Goal: Check status: Check status

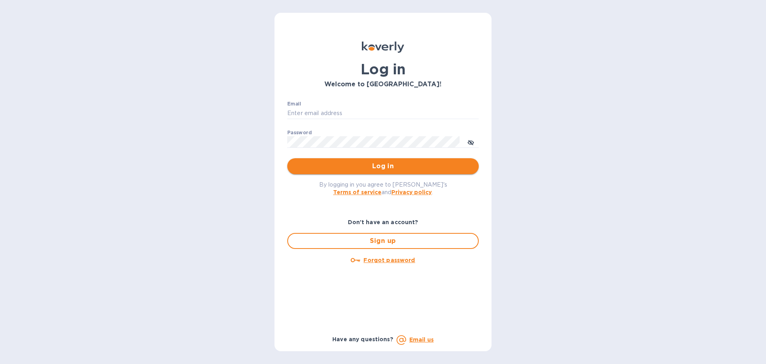
type input "Shraga@effectivew.com"
click at [341, 163] on span "Log in" at bounding box center [383, 166] width 179 height 10
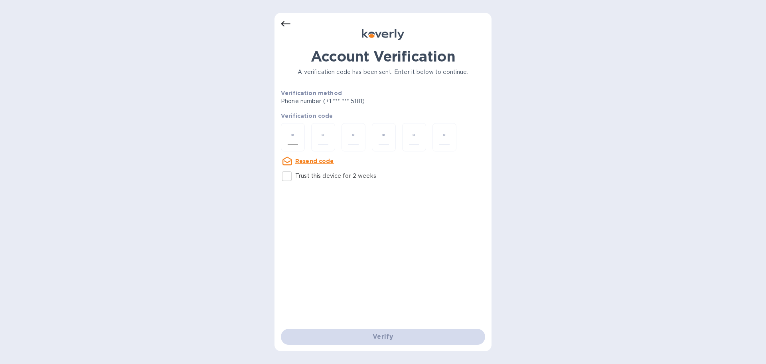
click at [298, 131] on div at bounding box center [293, 137] width 24 height 28
type input "3"
type input "8"
type input "7"
type input "6"
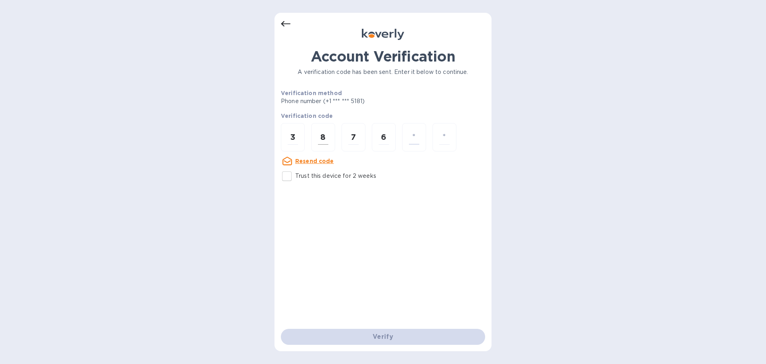
type input "8"
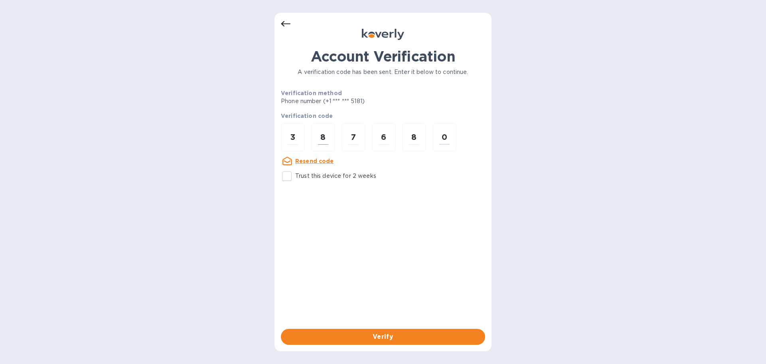
type input "0"
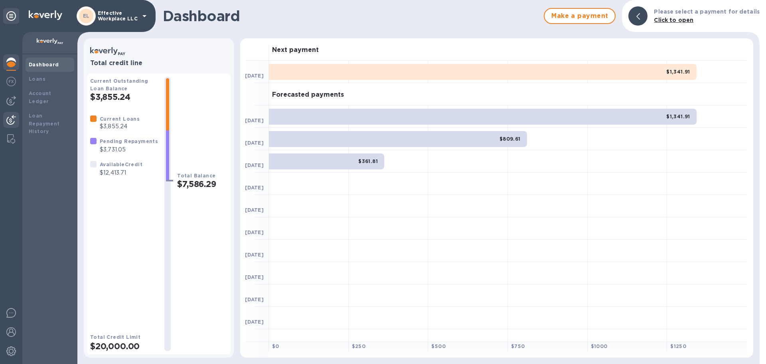
click at [8, 115] on div at bounding box center [11, 121] width 16 height 18
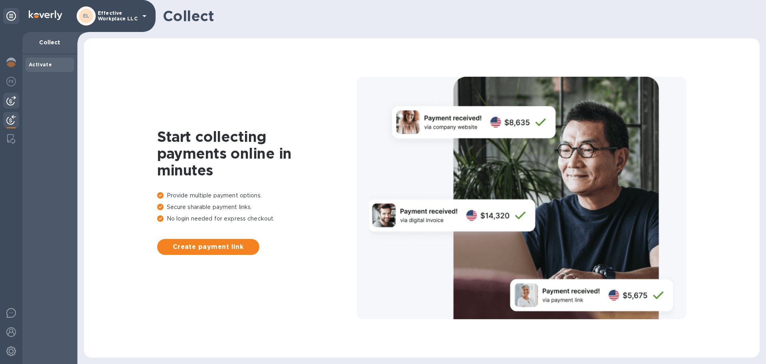
click at [9, 101] on img at bounding box center [11, 101] width 10 height 10
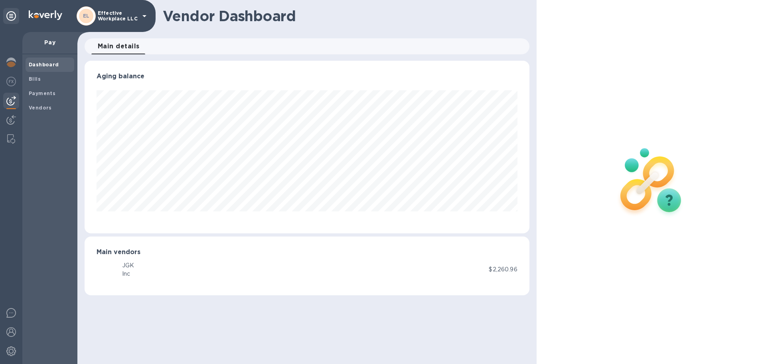
scroll to position [172, 445]
click at [42, 105] on b "Vendors" at bounding box center [40, 108] width 23 height 6
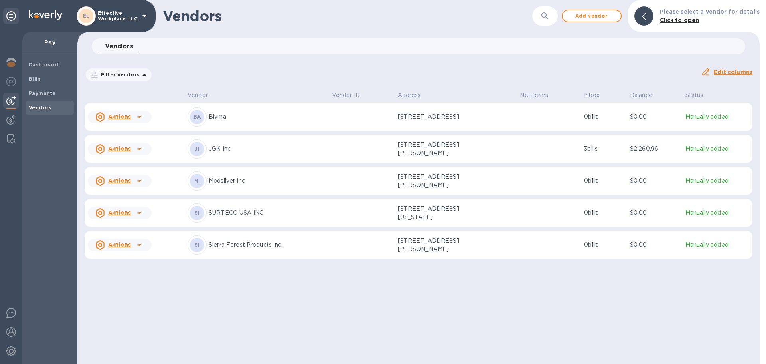
click at [137, 118] on icon at bounding box center [139, 117] width 10 height 10
click at [138, 117] on div at bounding box center [383, 182] width 766 height 364
click at [37, 92] on b "Payments" at bounding box center [42, 93] width 27 height 6
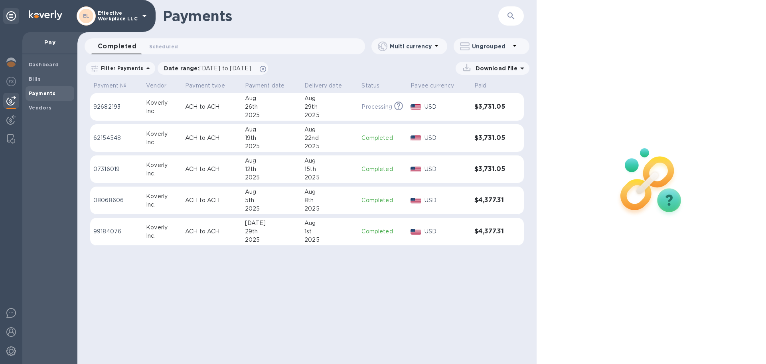
click at [10, 101] on img at bounding box center [11, 101] width 10 height 10
click at [13, 61] on img at bounding box center [11, 62] width 10 height 10
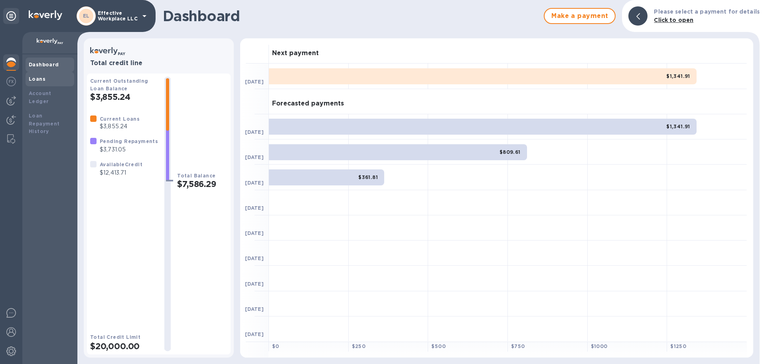
click at [34, 82] on div "Loans" at bounding box center [50, 79] width 42 height 8
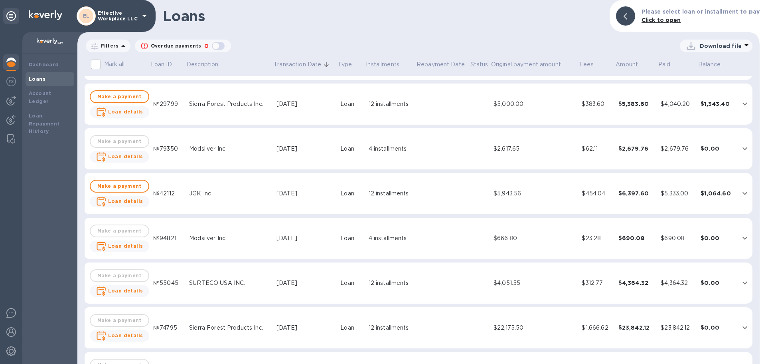
scroll to position [164, 0]
